Goal: Information Seeking & Learning: Check status

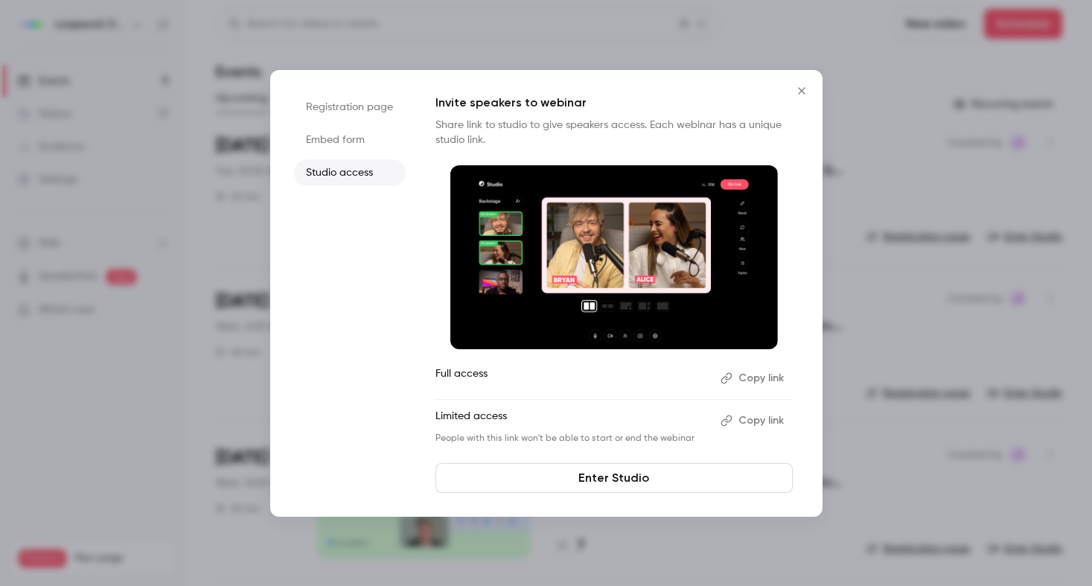
scroll to position [311, 0]
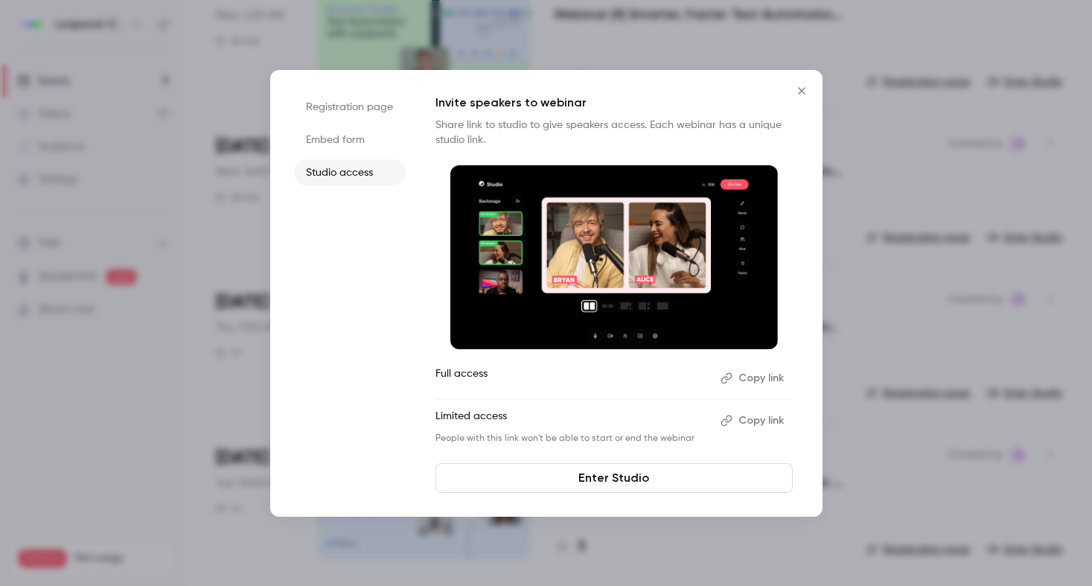
click at [802, 89] on icon "Close" at bounding box center [801, 90] width 7 height 7
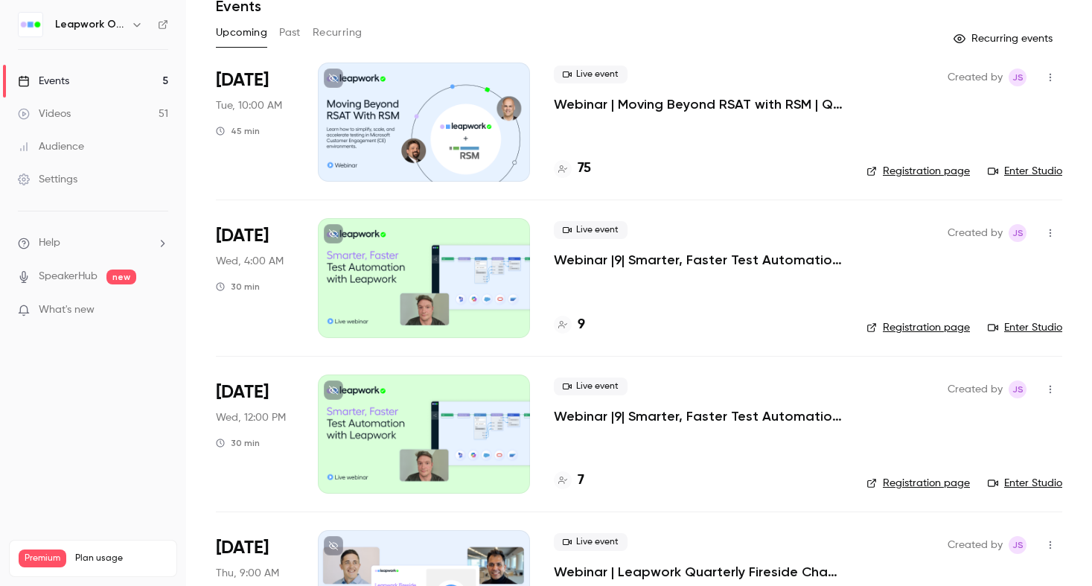
scroll to position [0, 0]
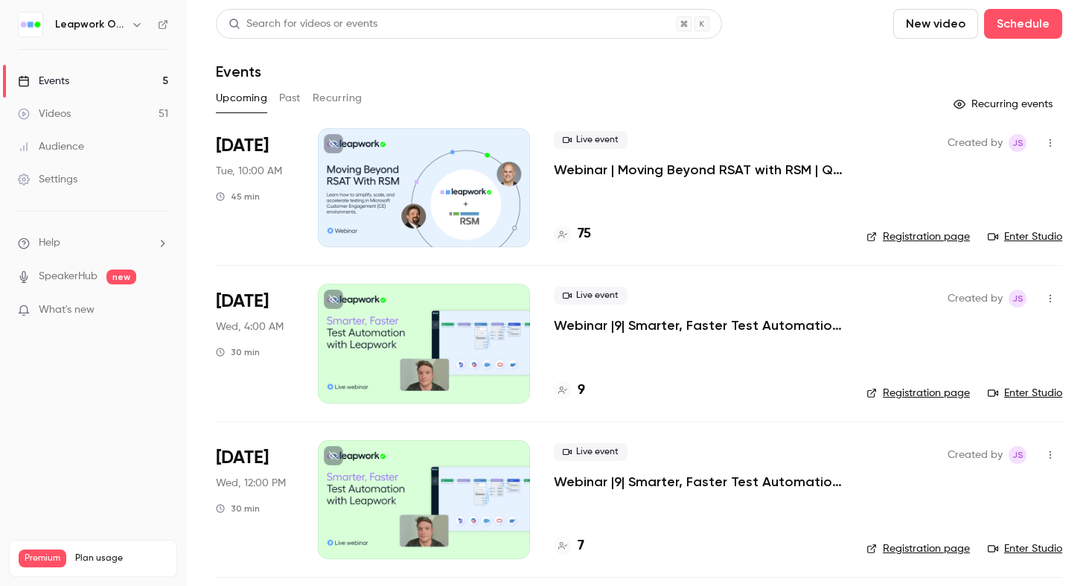
click at [292, 92] on button "Past" at bounding box center [290, 98] width 22 height 24
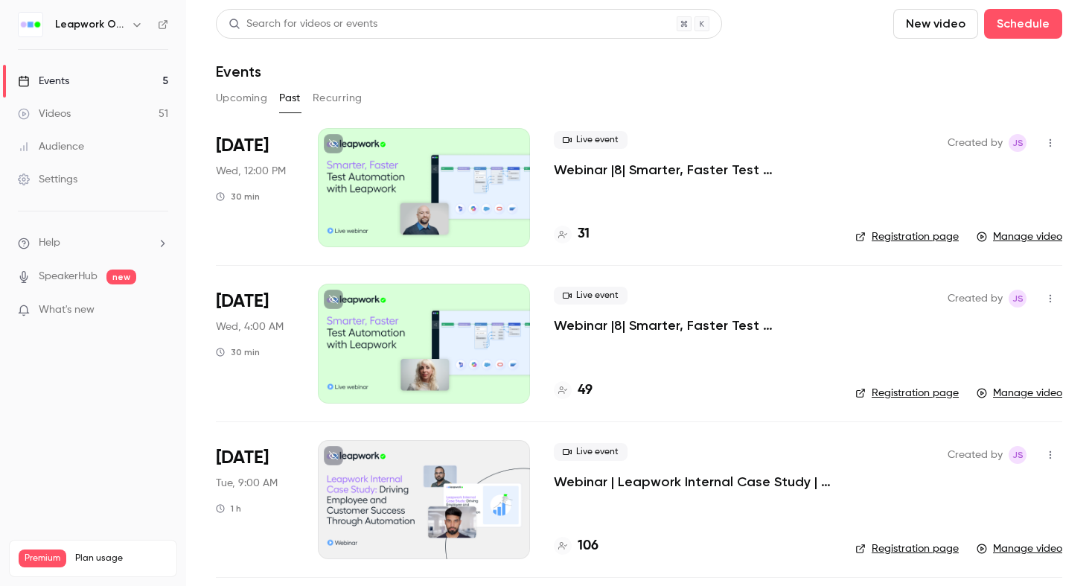
click at [113, 77] on link "Events 5" at bounding box center [93, 81] width 186 height 33
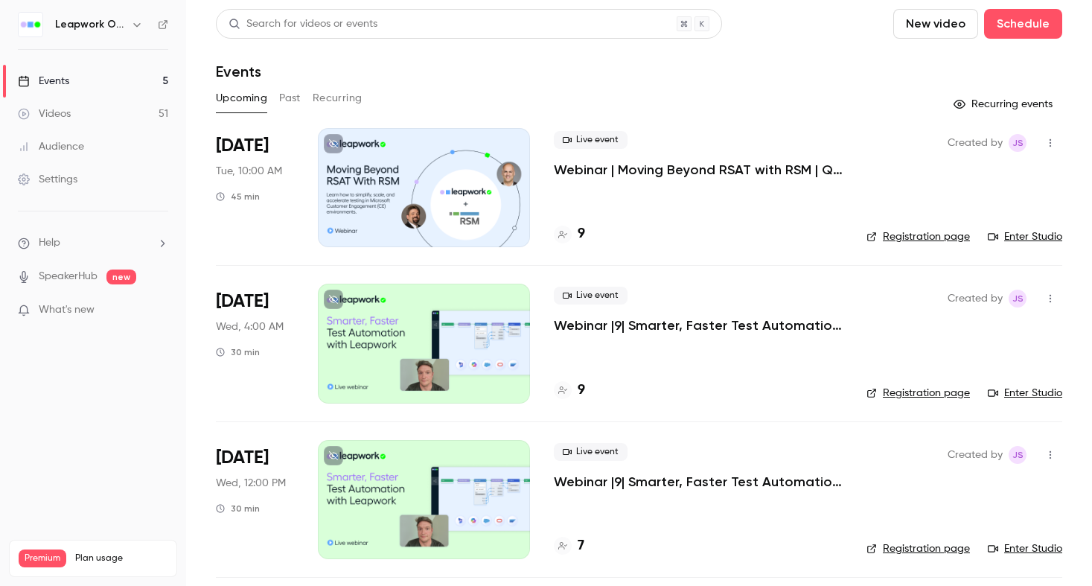
click at [141, 24] on icon "button" at bounding box center [137, 25] width 12 height 12
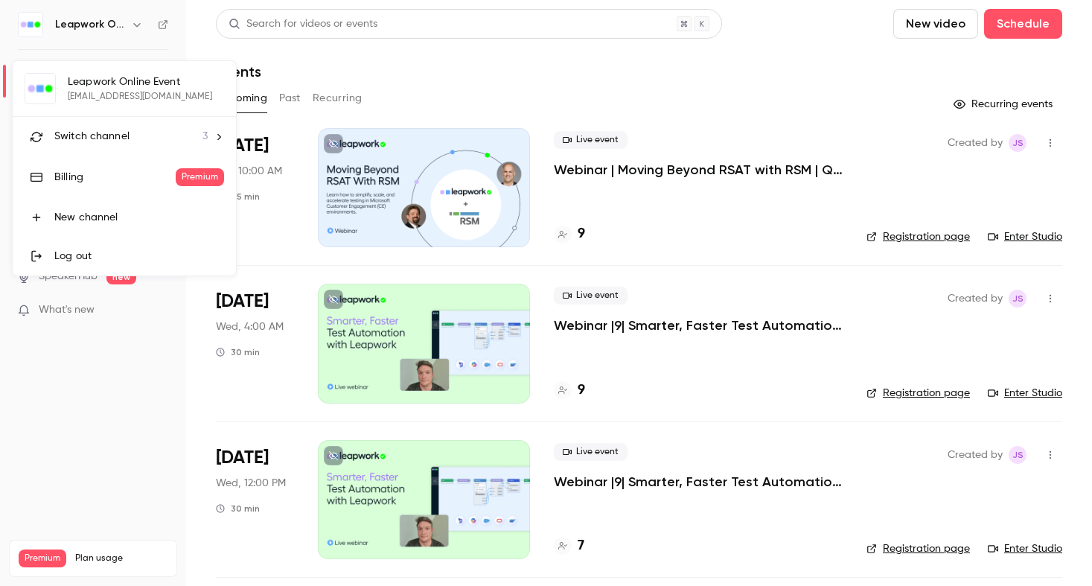
click at [140, 138] on div "Switch channel 3" at bounding box center [130, 137] width 153 height 16
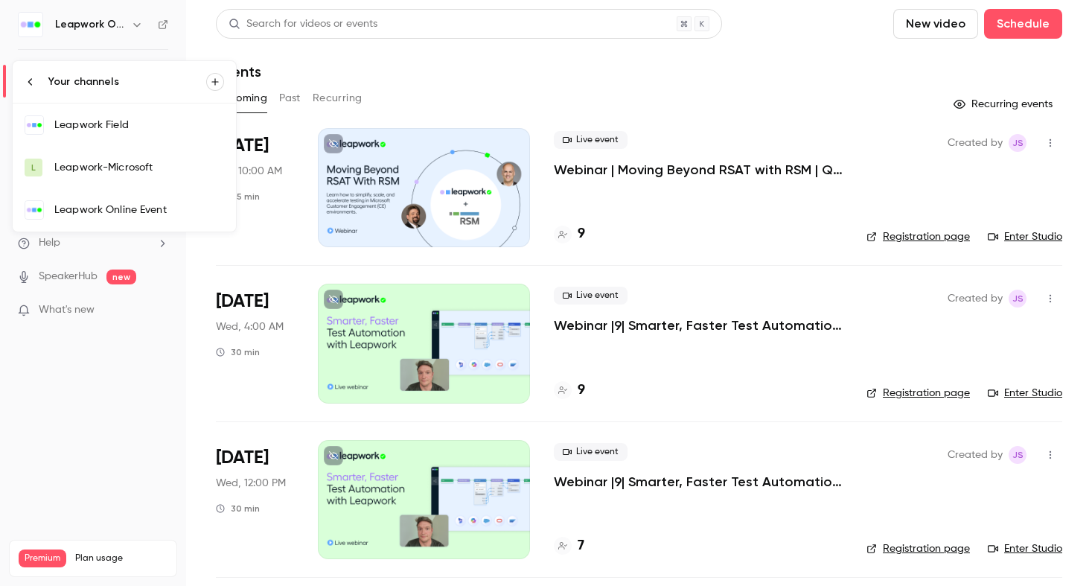
click at [127, 207] on div "Leapwork Online Event" at bounding box center [139, 209] width 170 height 15
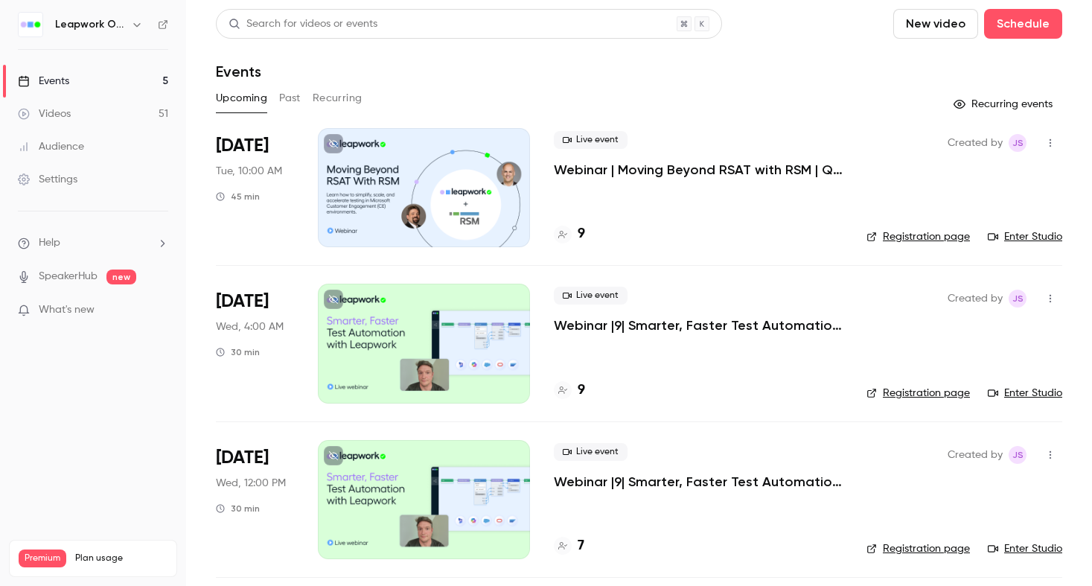
click at [290, 95] on button "Past" at bounding box center [290, 98] width 22 height 24
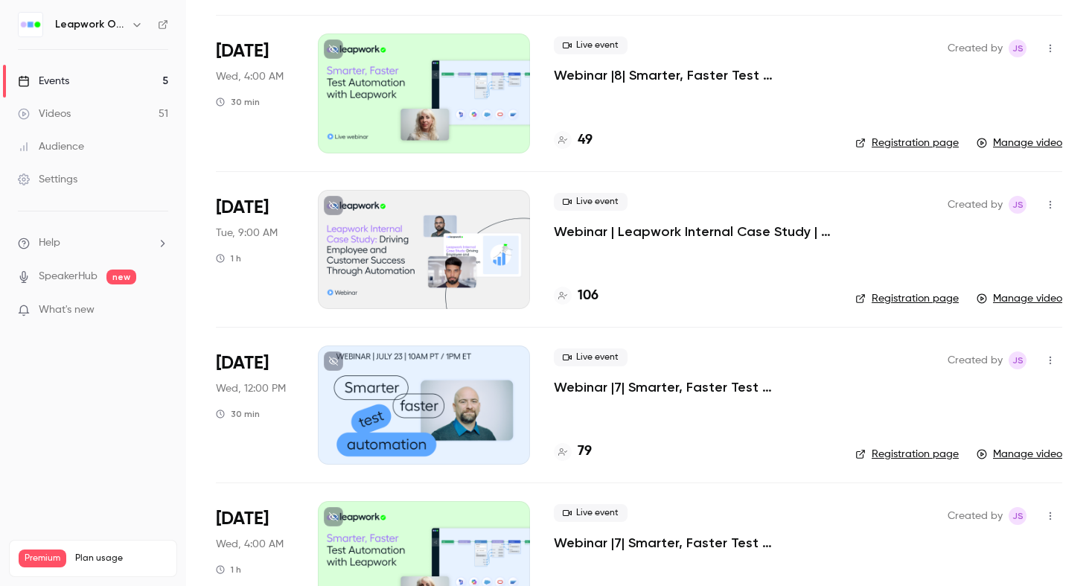
scroll to position [444, 0]
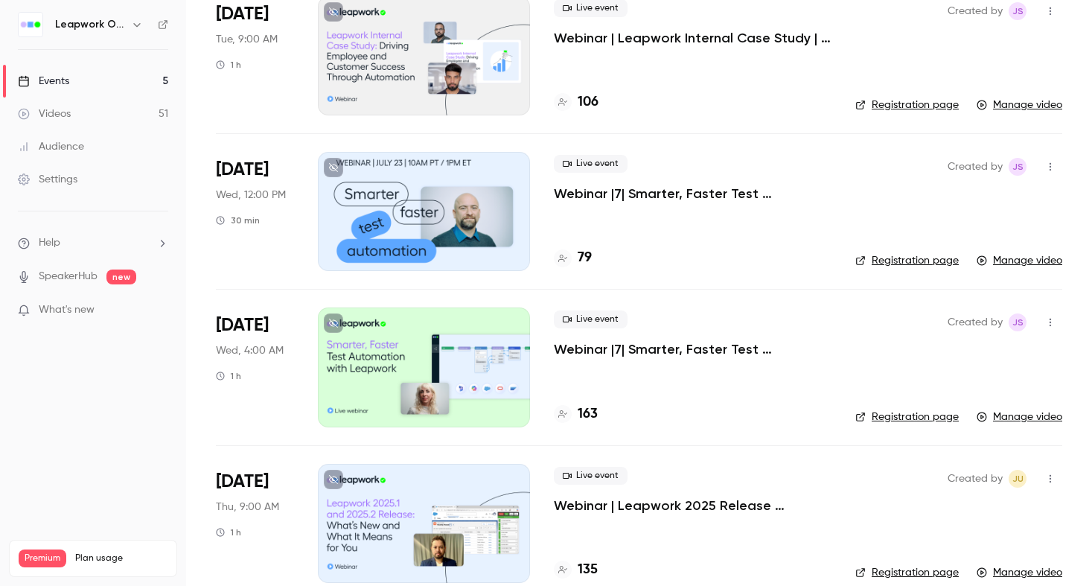
click at [93, 83] on link "Events 5" at bounding box center [93, 81] width 186 height 33
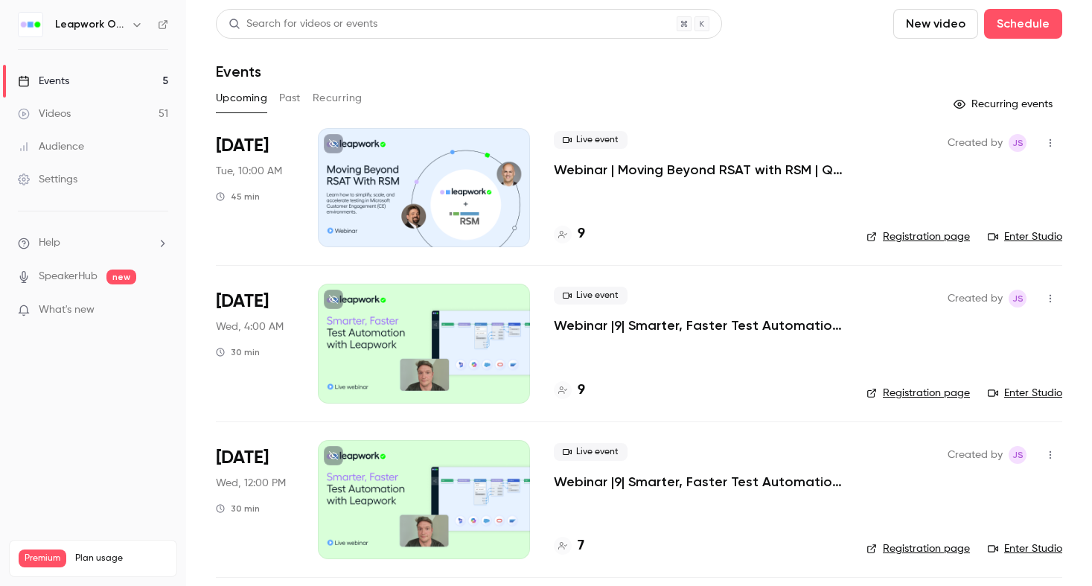
click at [130, 30] on button "button" at bounding box center [137, 25] width 18 height 18
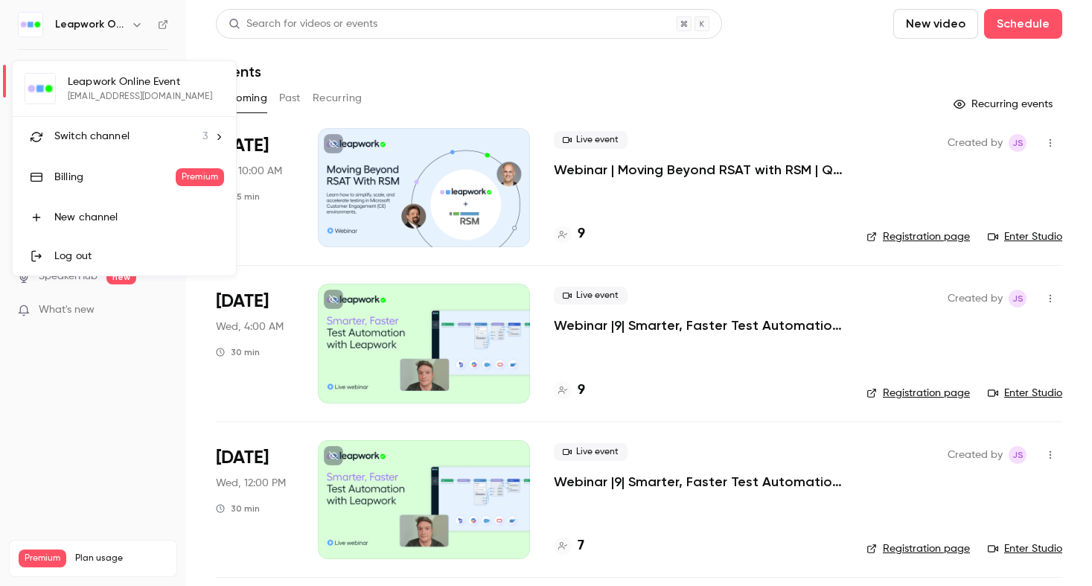
click at [105, 146] on li "Switch channel 3" at bounding box center [124, 136] width 223 height 39
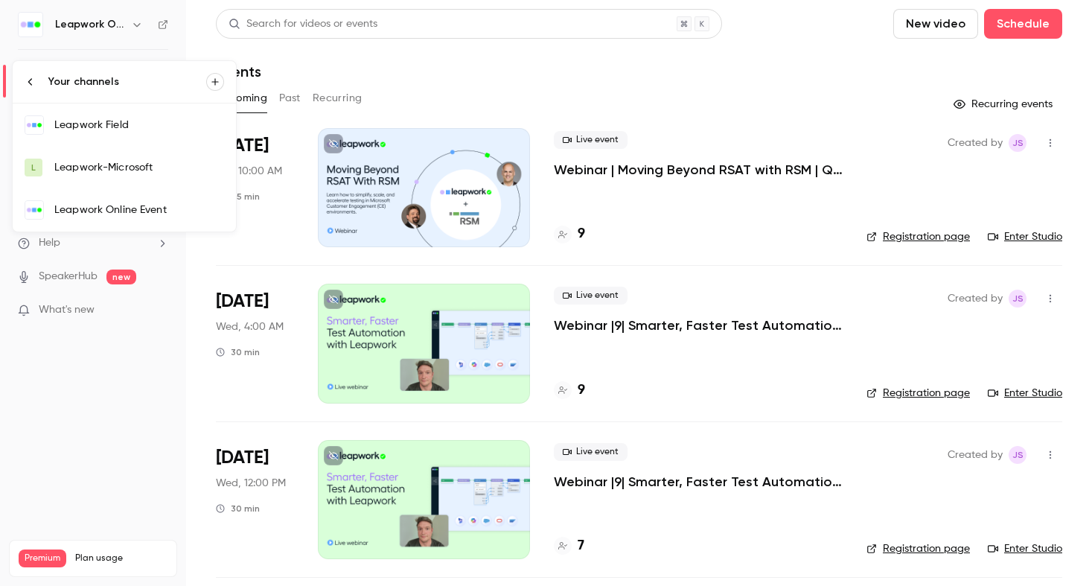
click at [109, 129] on div "Leapwork Field" at bounding box center [139, 125] width 170 height 15
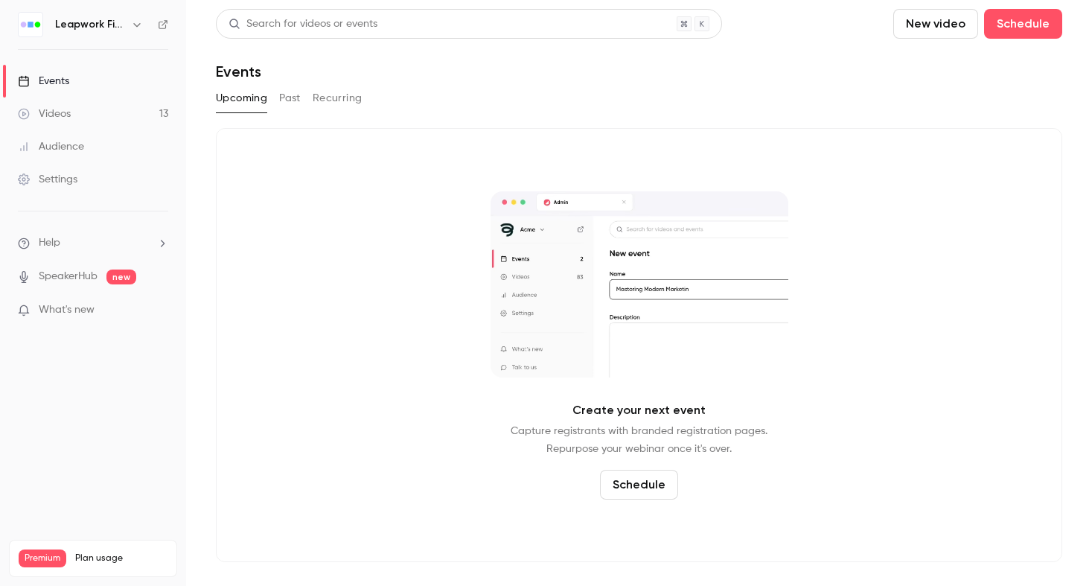
click at [295, 101] on button "Past" at bounding box center [290, 98] width 22 height 24
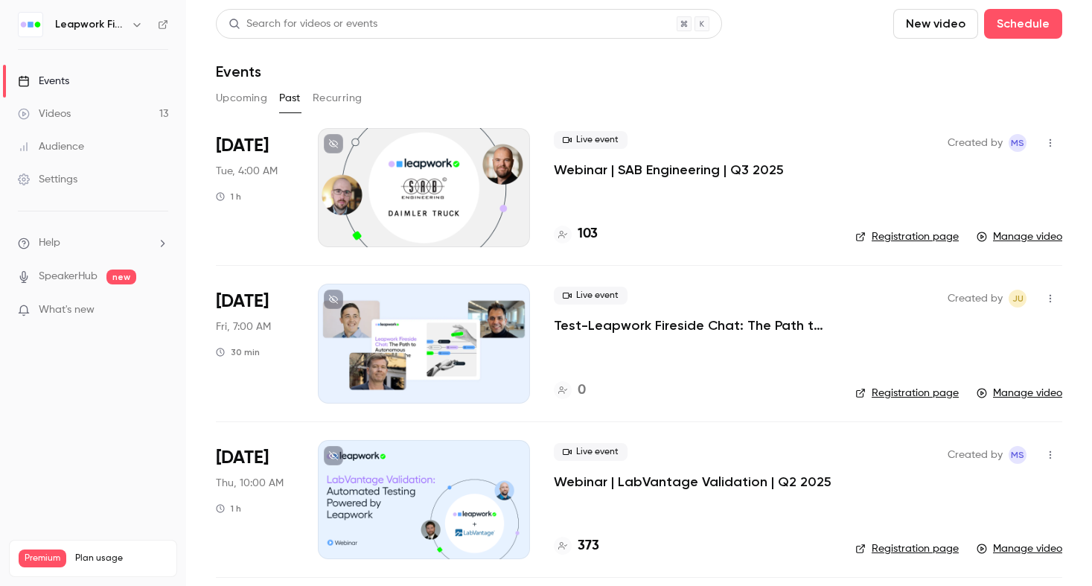
click at [626, 167] on p "Webinar | SAB Engineering | Q3 2025" at bounding box center [669, 170] width 230 height 18
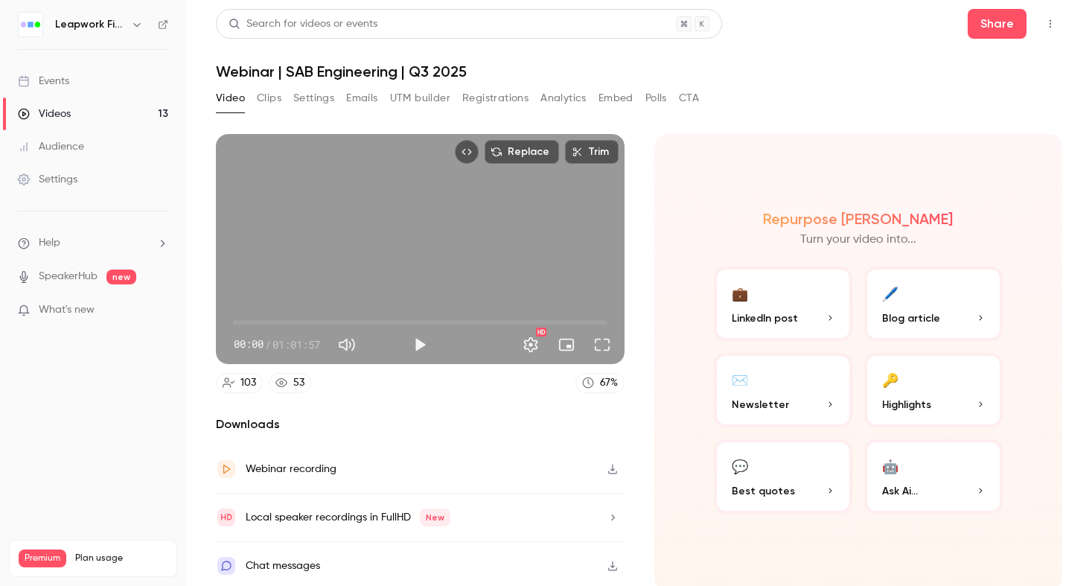
click at [500, 97] on button "Registrations" at bounding box center [495, 98] width 66 height 24
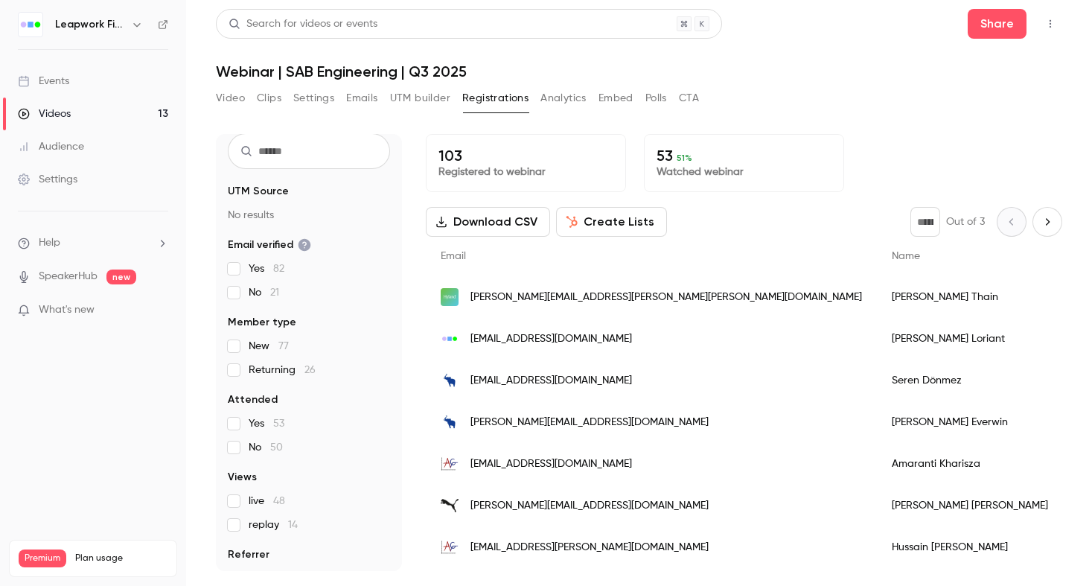
click at [1041, 220] on icon "Next page" at bounding box center [1047, 222] width 16 height 12
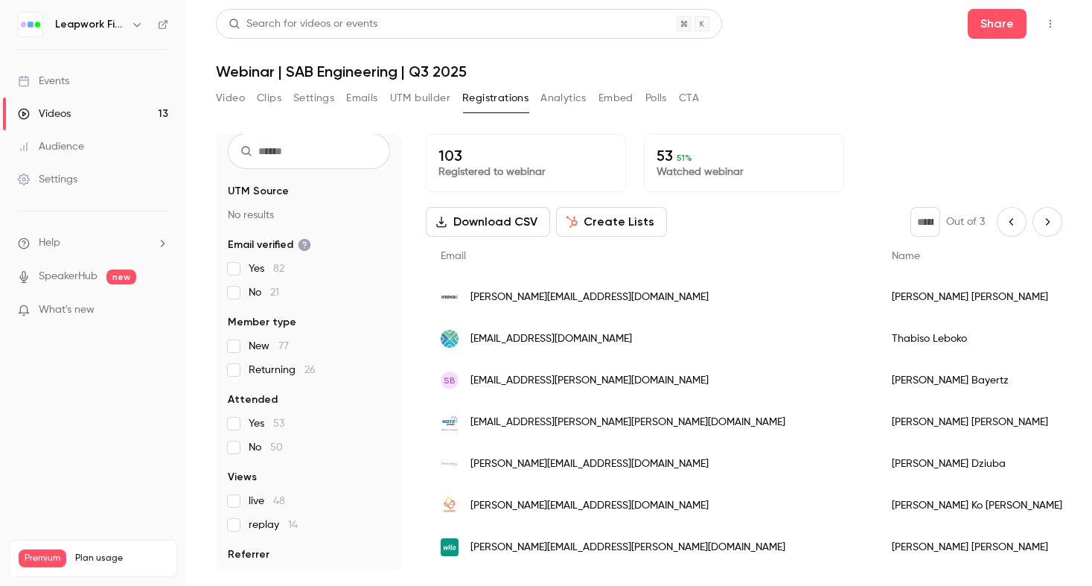
click at [1041, 224] on icon "Next page" at bounding box center [1047, 222] width 16 height 12
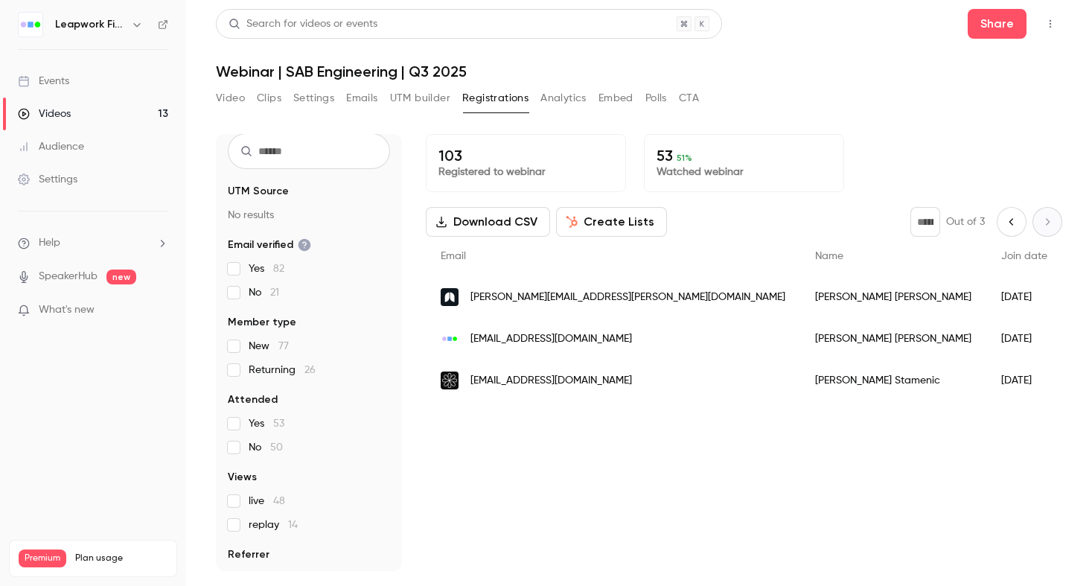
click at [1006, 214] on button "Previous page" at bounding box center [1012, 222] width 30 height 30
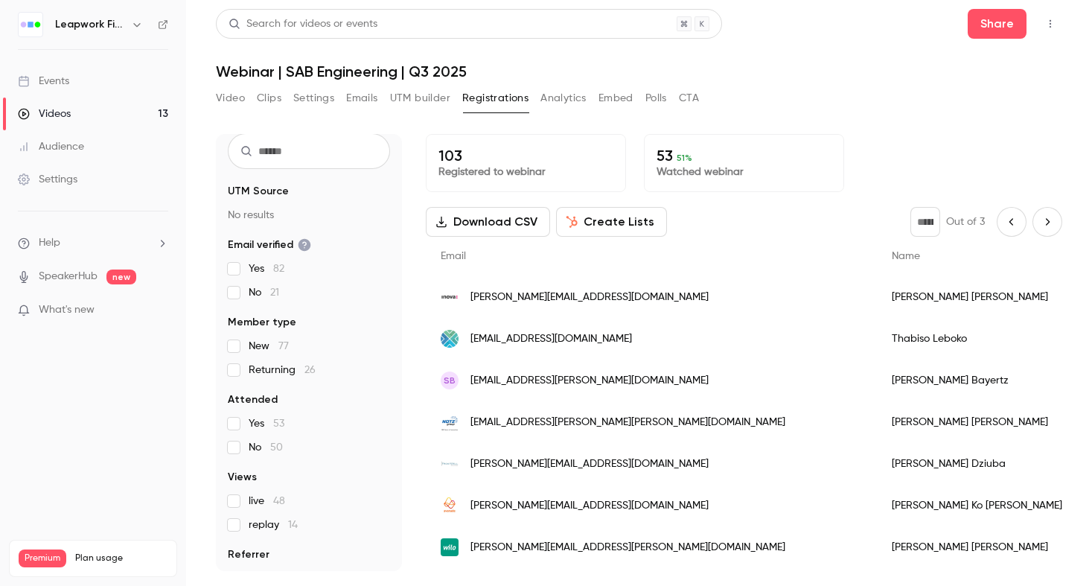
click at [1009, 220] on icon "Previous page" at bounding box center [1011, 222] width 16 height 12
type input "*"
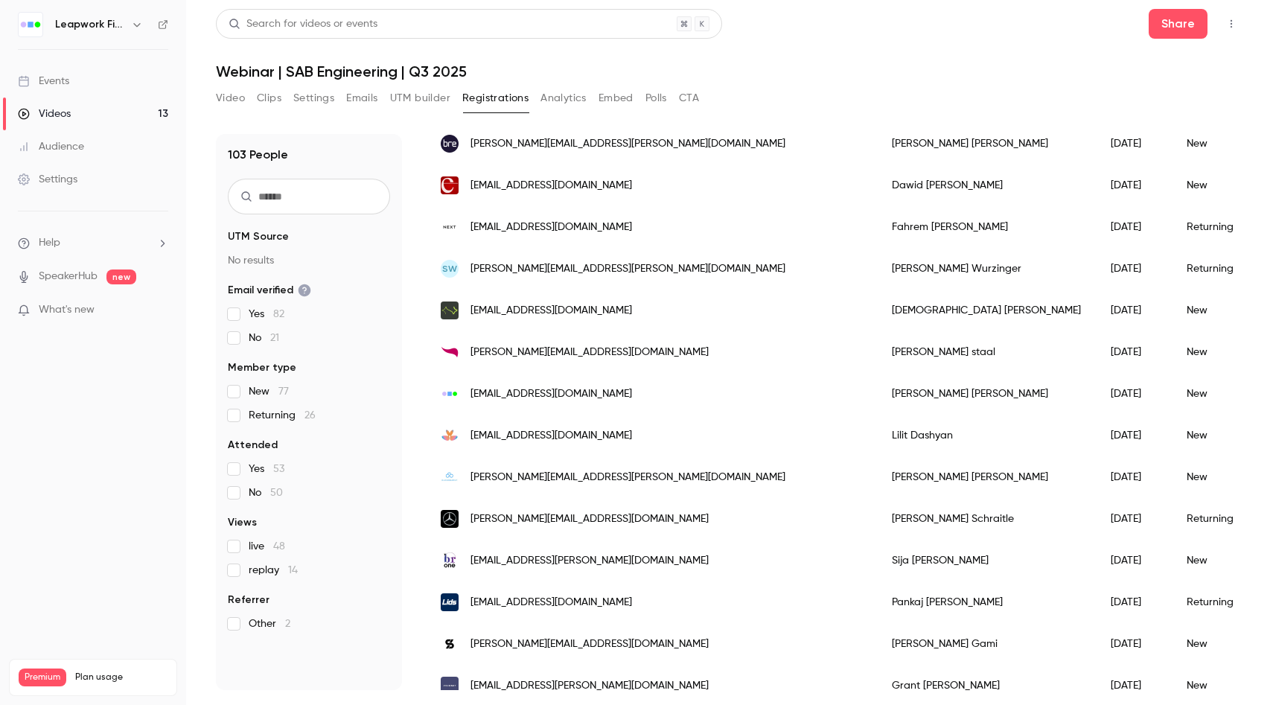
click at [83, 74] on link "Events" at bounding box center [93, 81] width 186 height 33
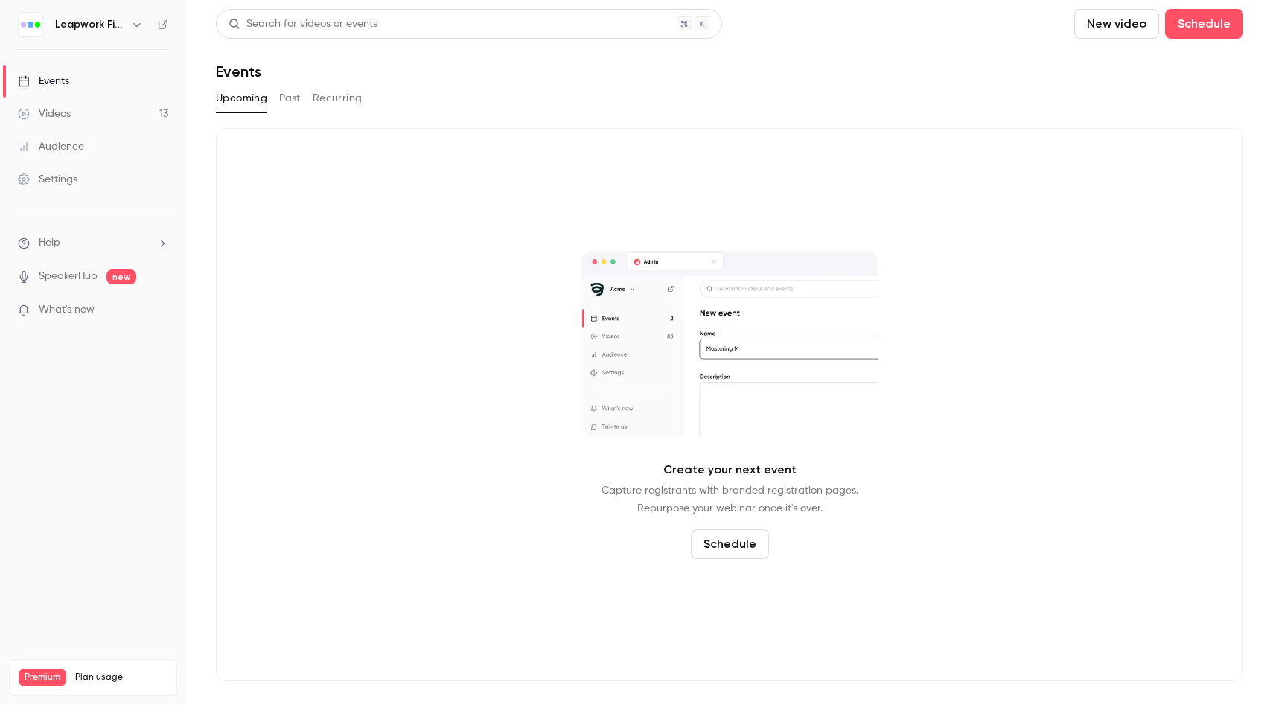
click at [88, 81] on link "Events" at bounding box center [93, 81] width 186 height 33
click at [69, 83] on div "Events" at bounding box center [43, 81] width 51 height 15
click at [137, 27] on icon "button" at bounding box center [136, 25] width 7 height 4
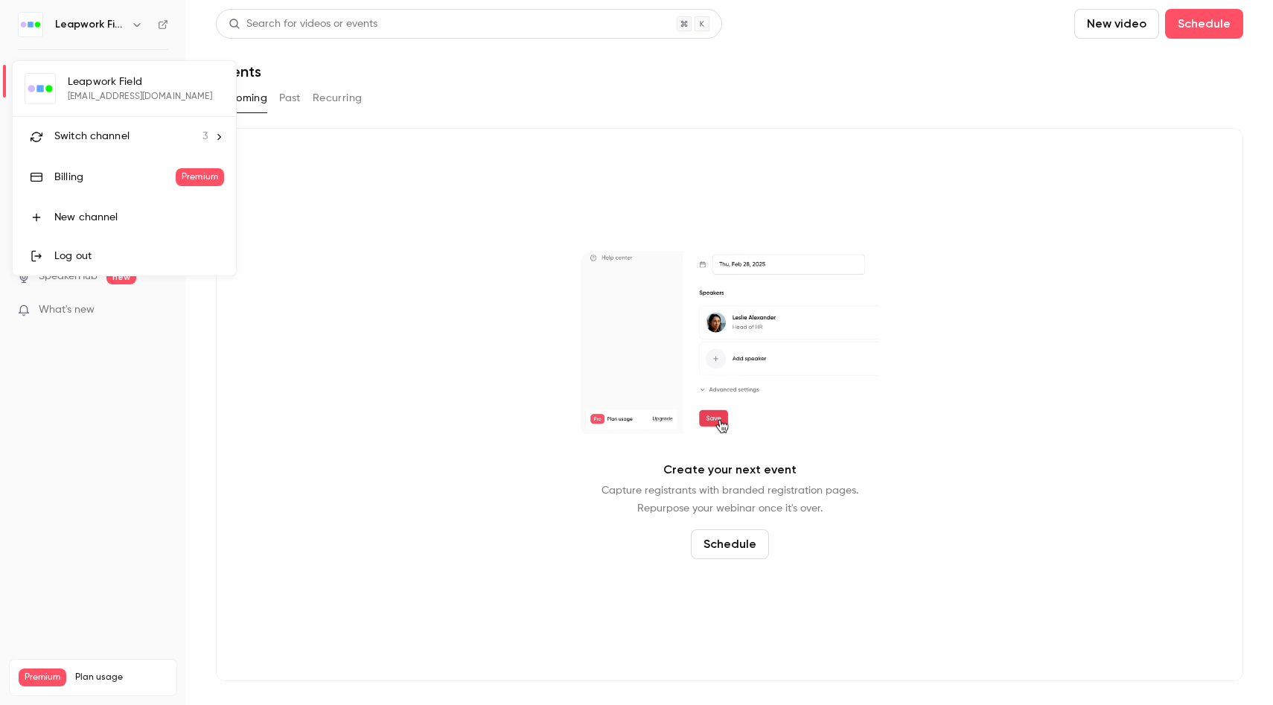
click at [140, 142] on div "Switch channel 3" at bounding box center [130, 137] width 153 height 16
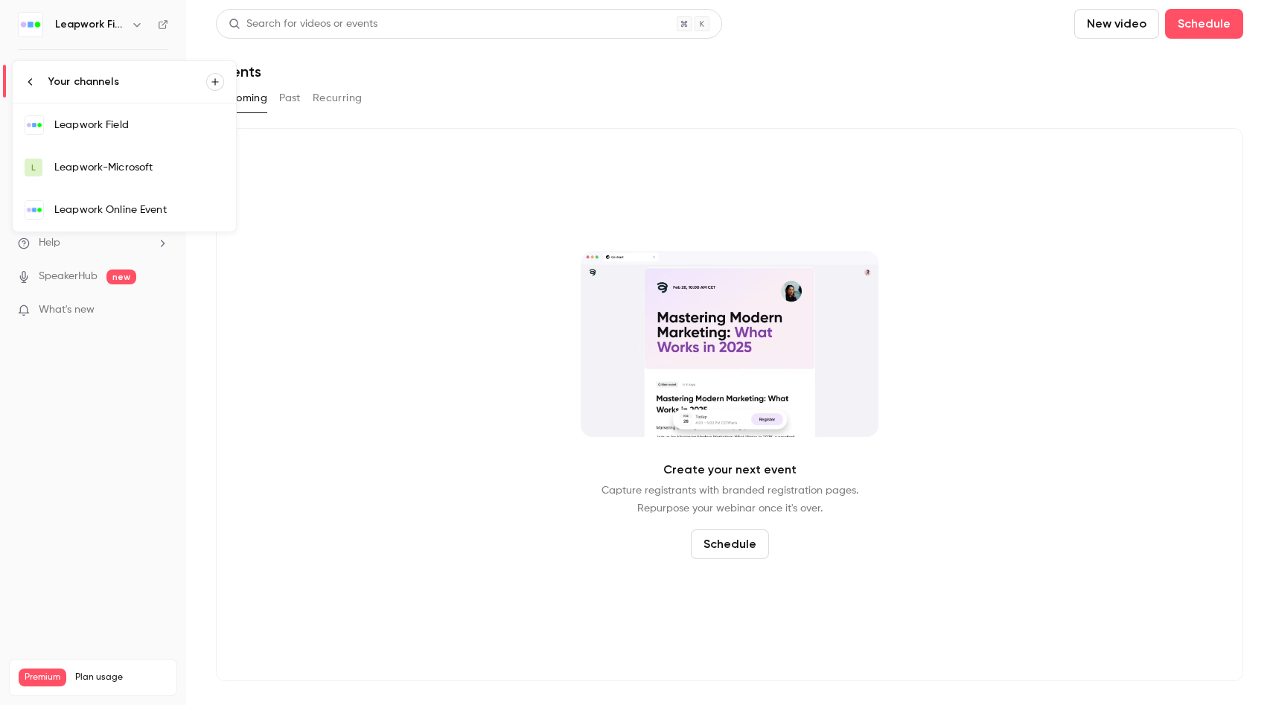
click at [120, 127] on div "Leapwork Field" at bounding box center [139, 125] width 170 height 15
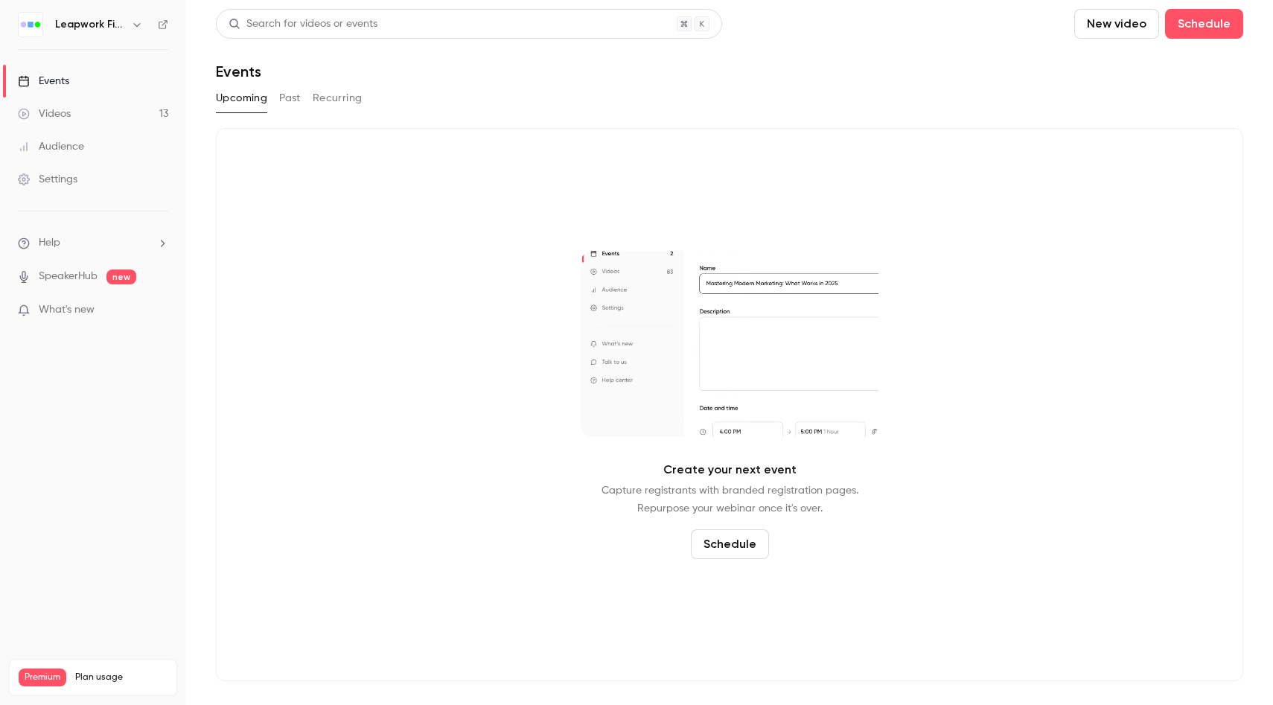
click at [285, 103] on button "Past" at bounding box center [290, 98] width 22 height 24
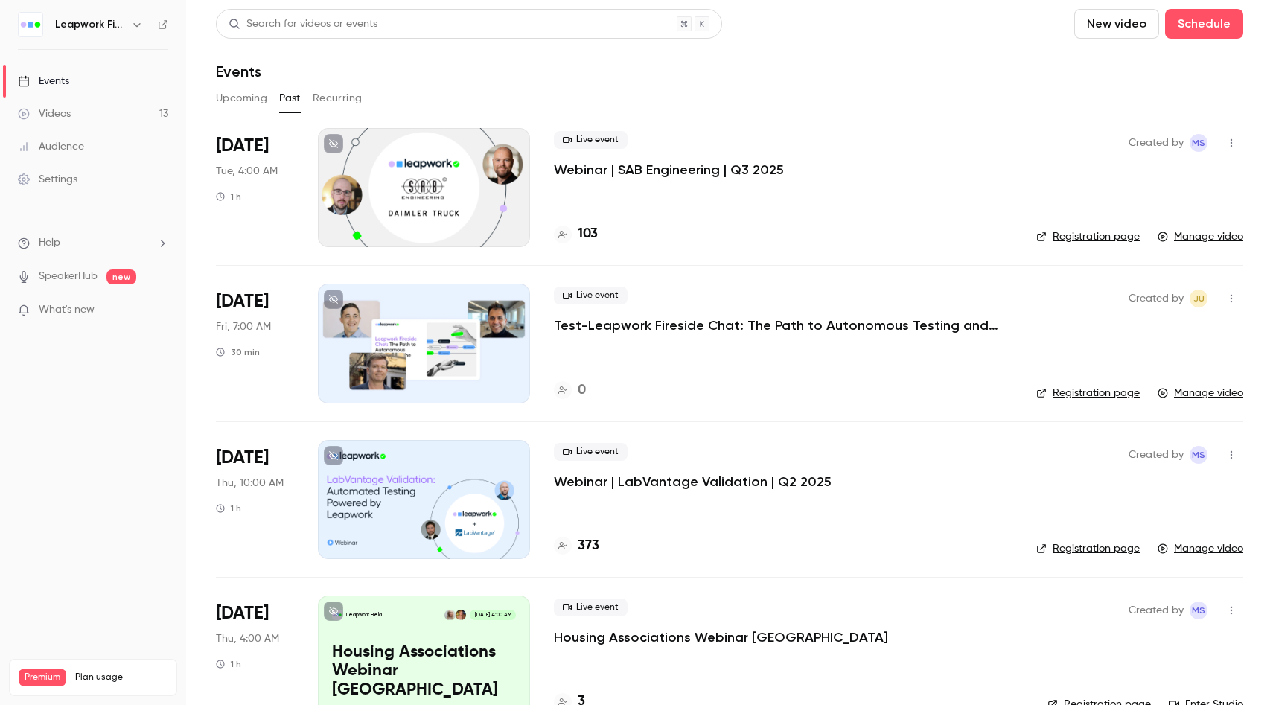
click at [258, 103] on button "Upcoming" at bounding box center [241, 98] width 51 height 24
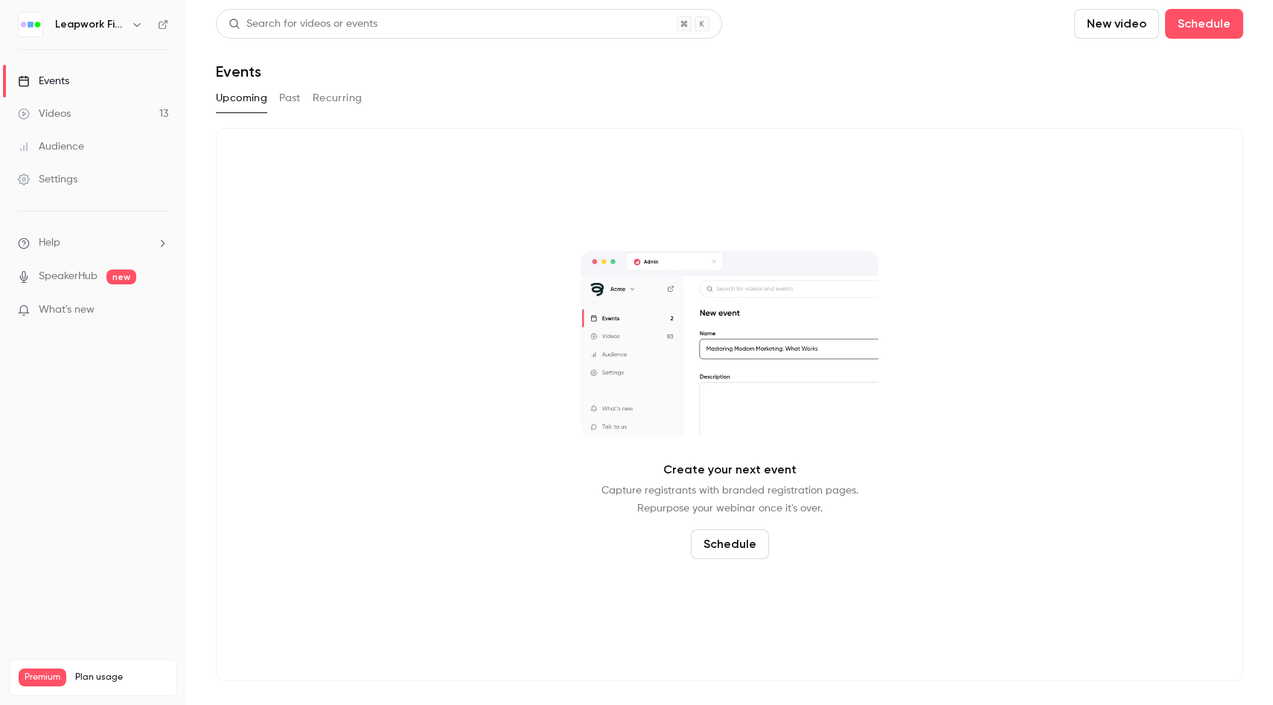
click at [86, 81] on link "Events" at bounding box center [93, 81] width 186 height 33
click at [132, 23] on icon "button" at bounding box center [137, 25] width 12 height 12
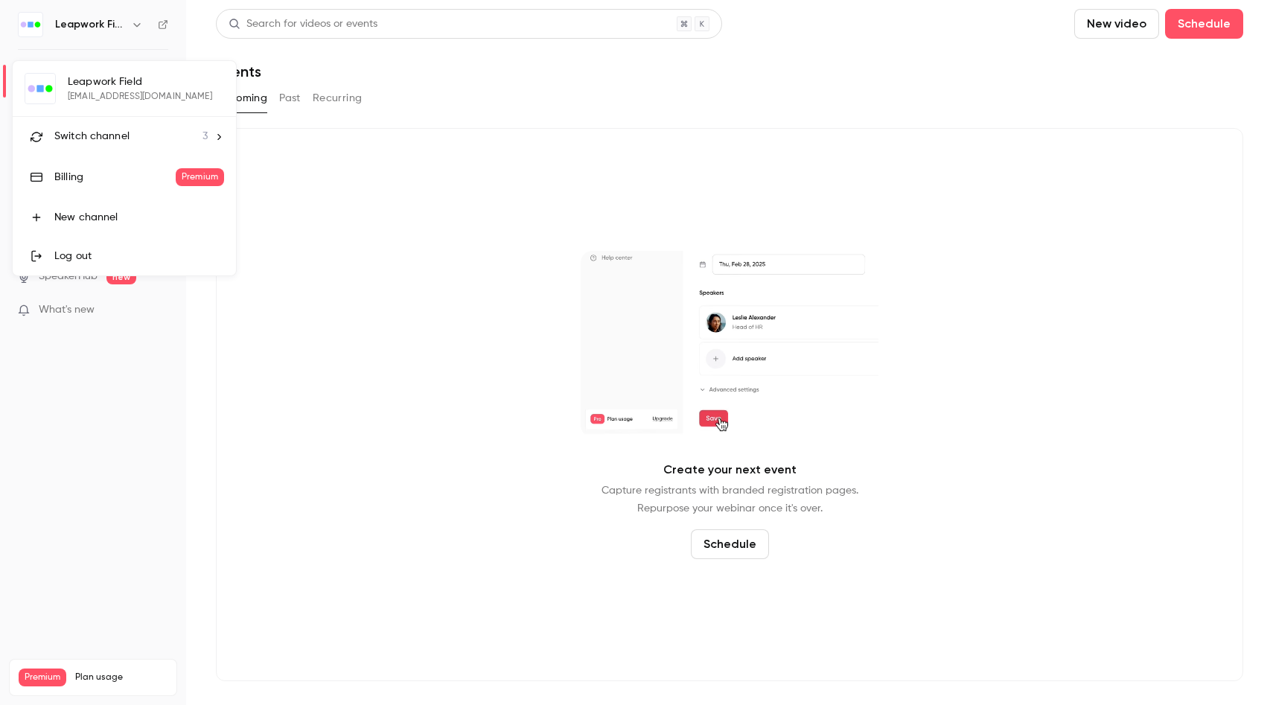
click at [208, 135] on li "Switch channel 3" at bounding box center [124, 136] width 223 height 39
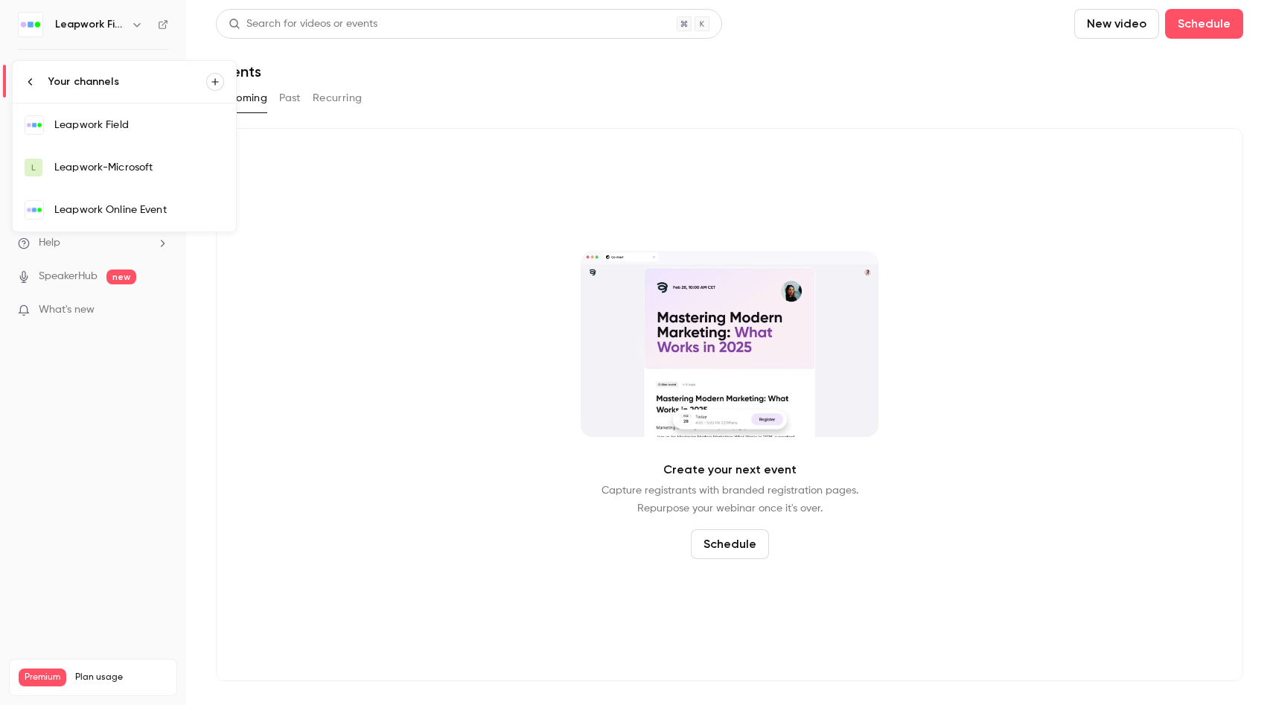
click at [117, 212] on div "Leapwork Online Event" at bounding box center [139, 209] width 170 height 15
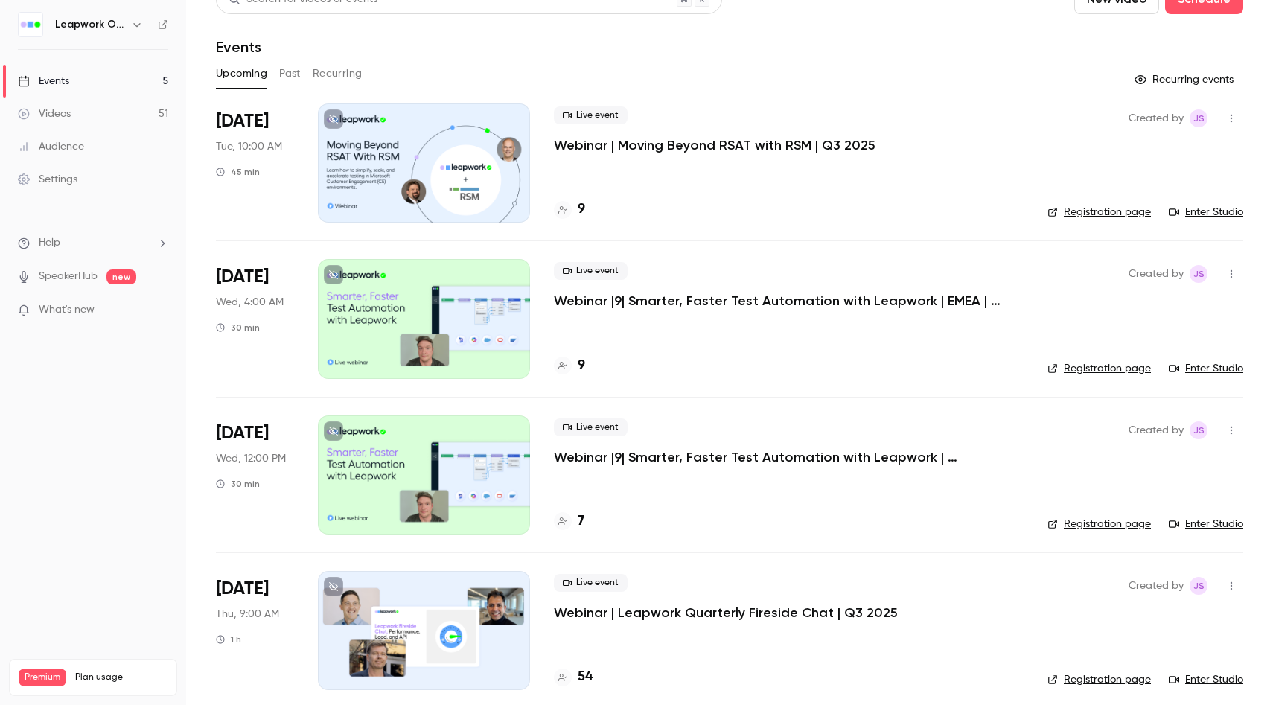
scroll to position [25, 0]
click at [587, 150] on p "Webinar | Moving Beyond RSAT with RSM | Q3 2025" at bounding box center [715, 144] width 322 height 18
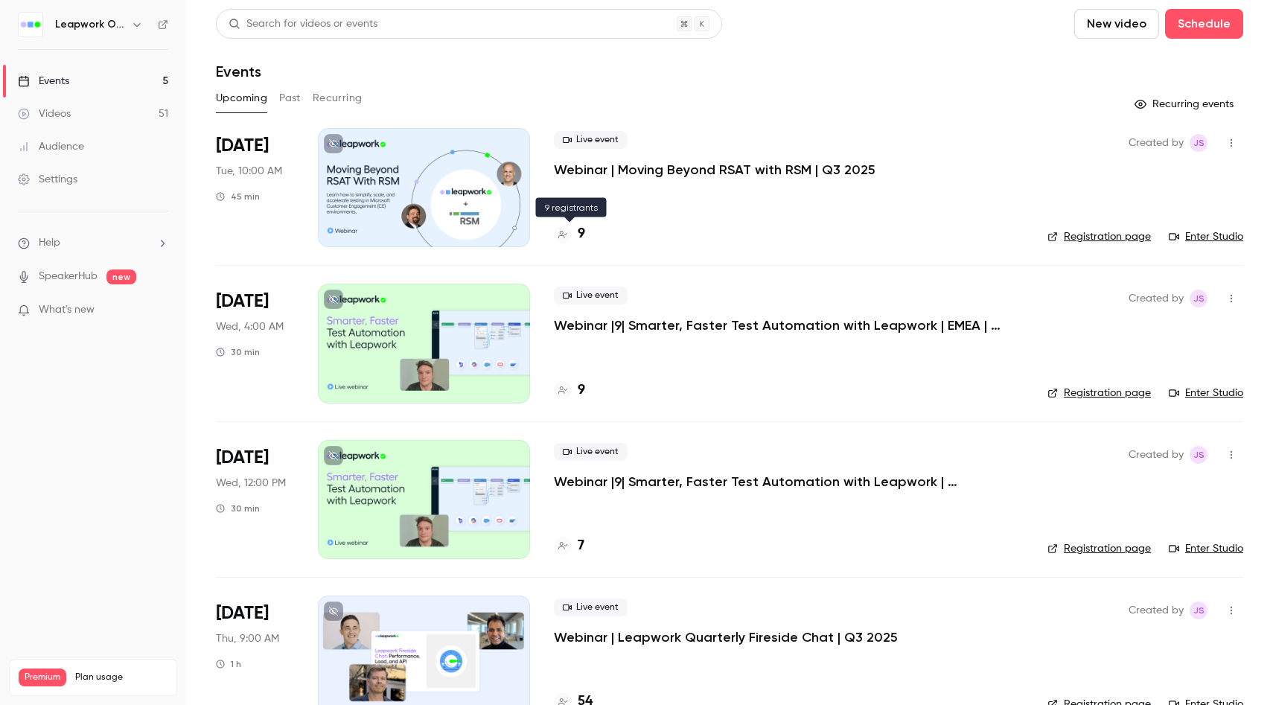
click at [578, 232] on h4 "9" at bounding box center [581, 234] width 7 height 20
